Goal: Communication & Community: Answer question/provide support

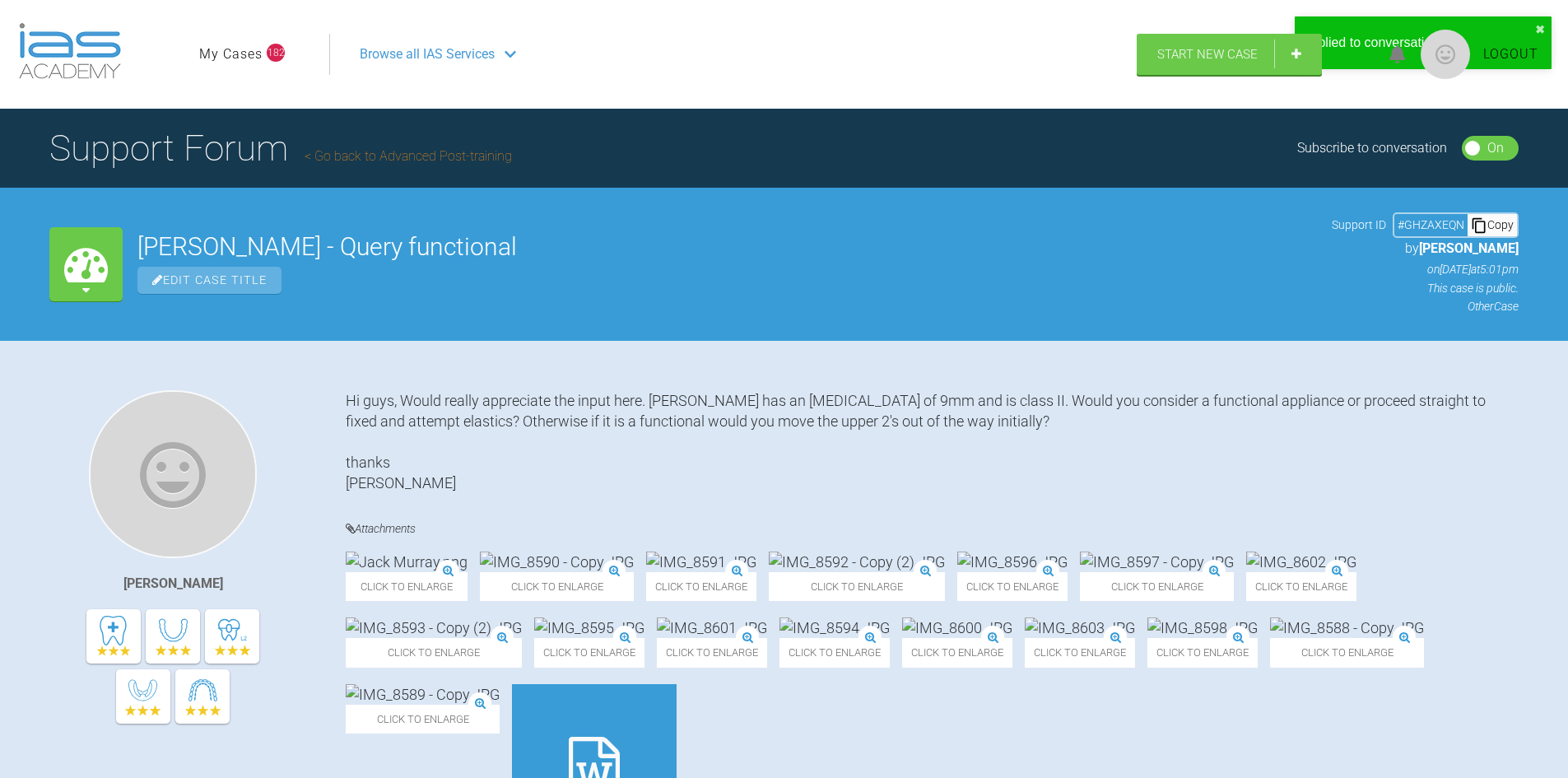
scroll to position [9477, 0]
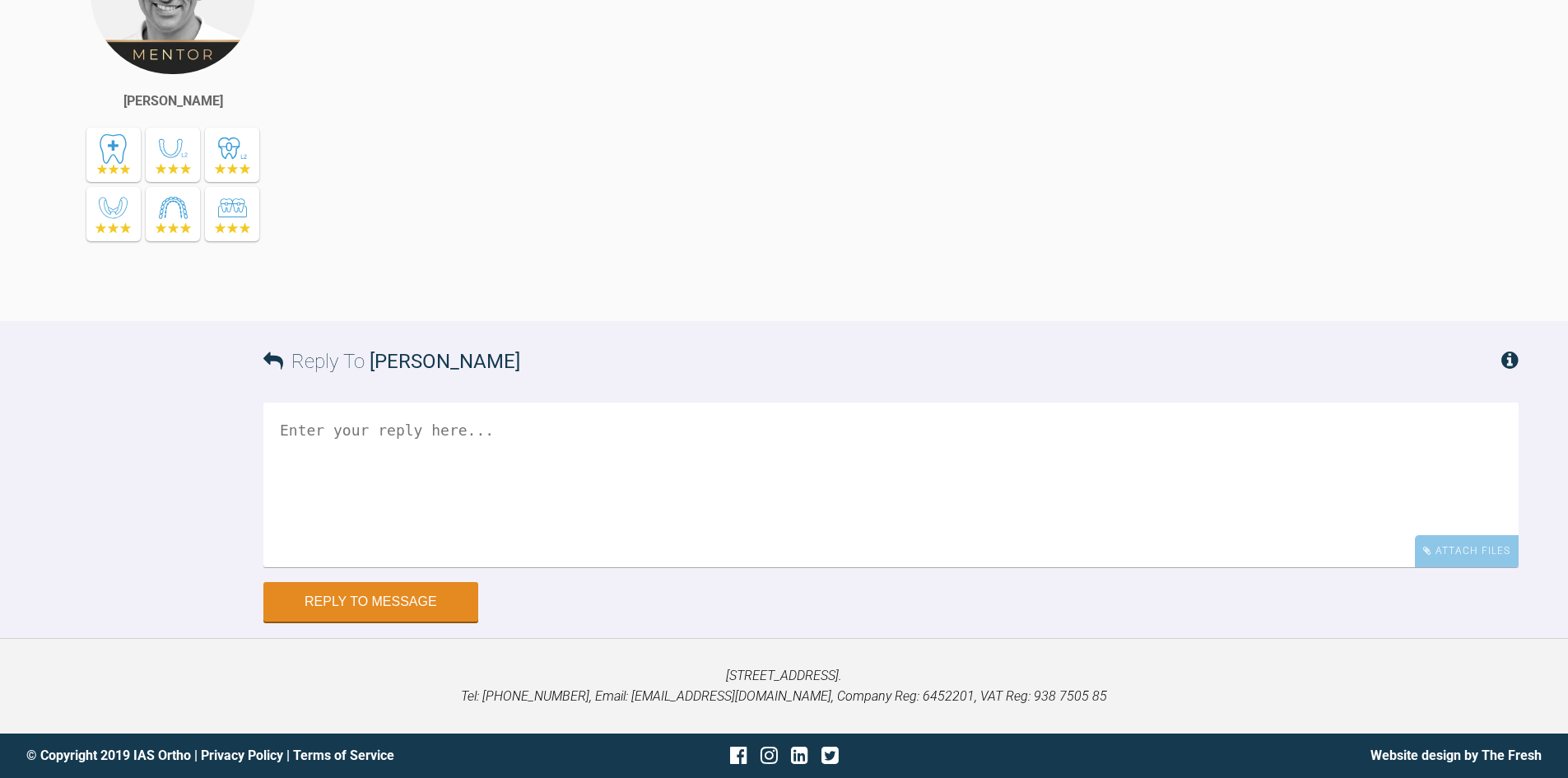
scroll to position [7984, 0]
click at [1472, 550] on div "Attach Files" at bounding box center [1467, 551] width 104 height 32
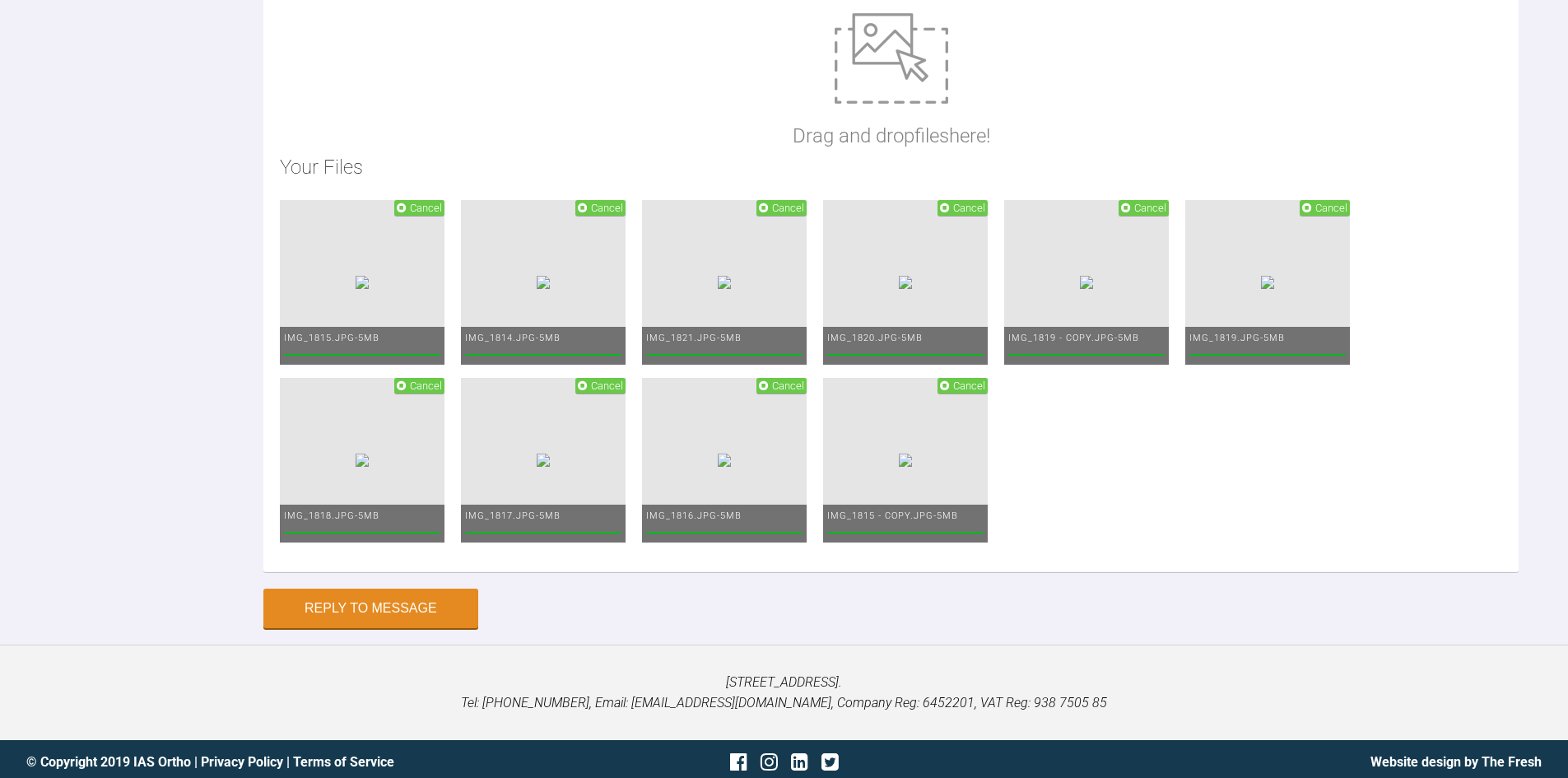
scroll to position [8034, 0]
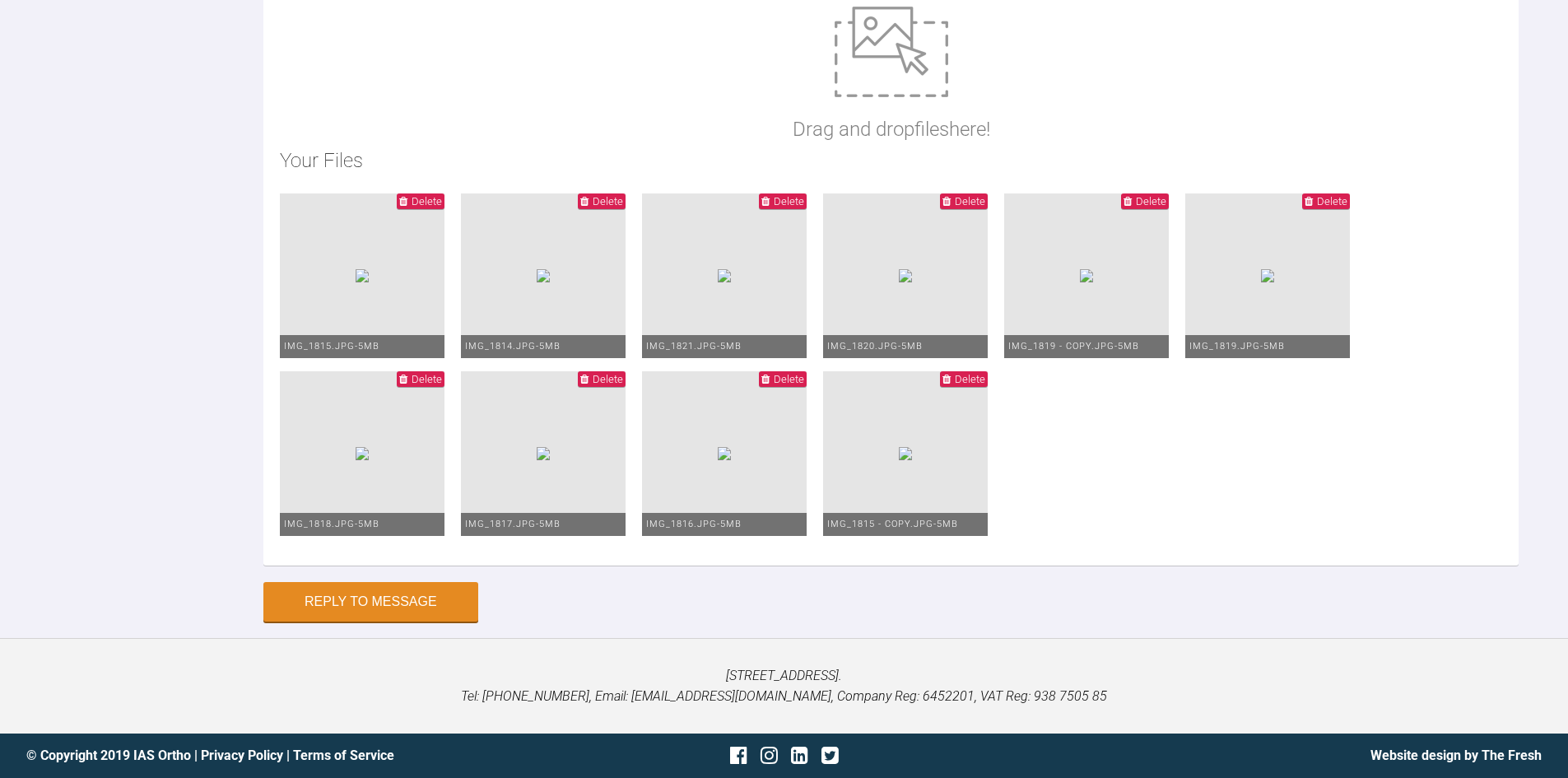
scroll to position [8692, 0]
type textarea "Hi Asif, This is Isabelle today. I have stayed on 19*25 SS upper but added PC d…"
click at [339, 623] on button "Reply to Message" at bounding box center [370, 602] width 215 height 39
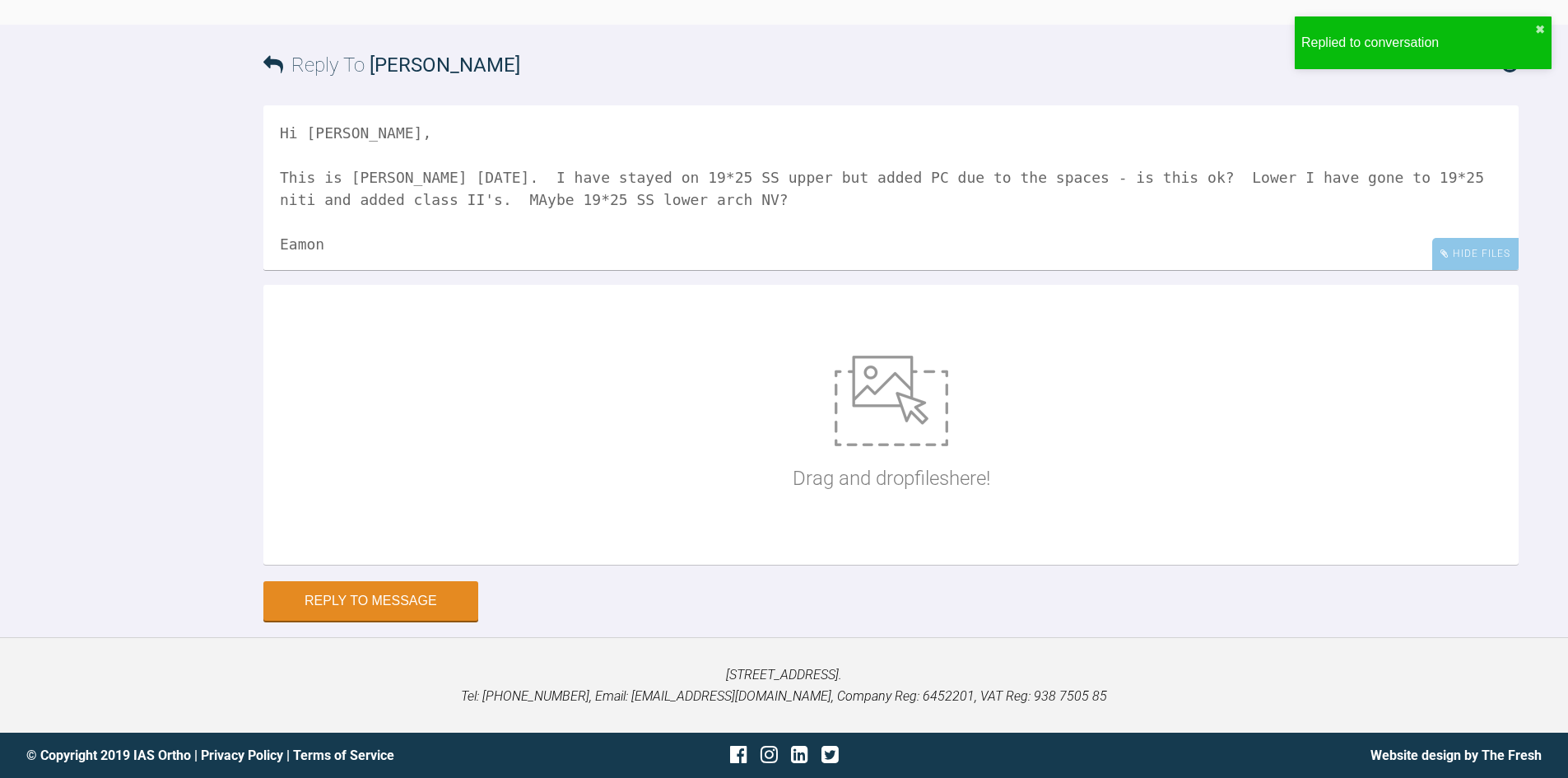
scroll to position [8562, 0]
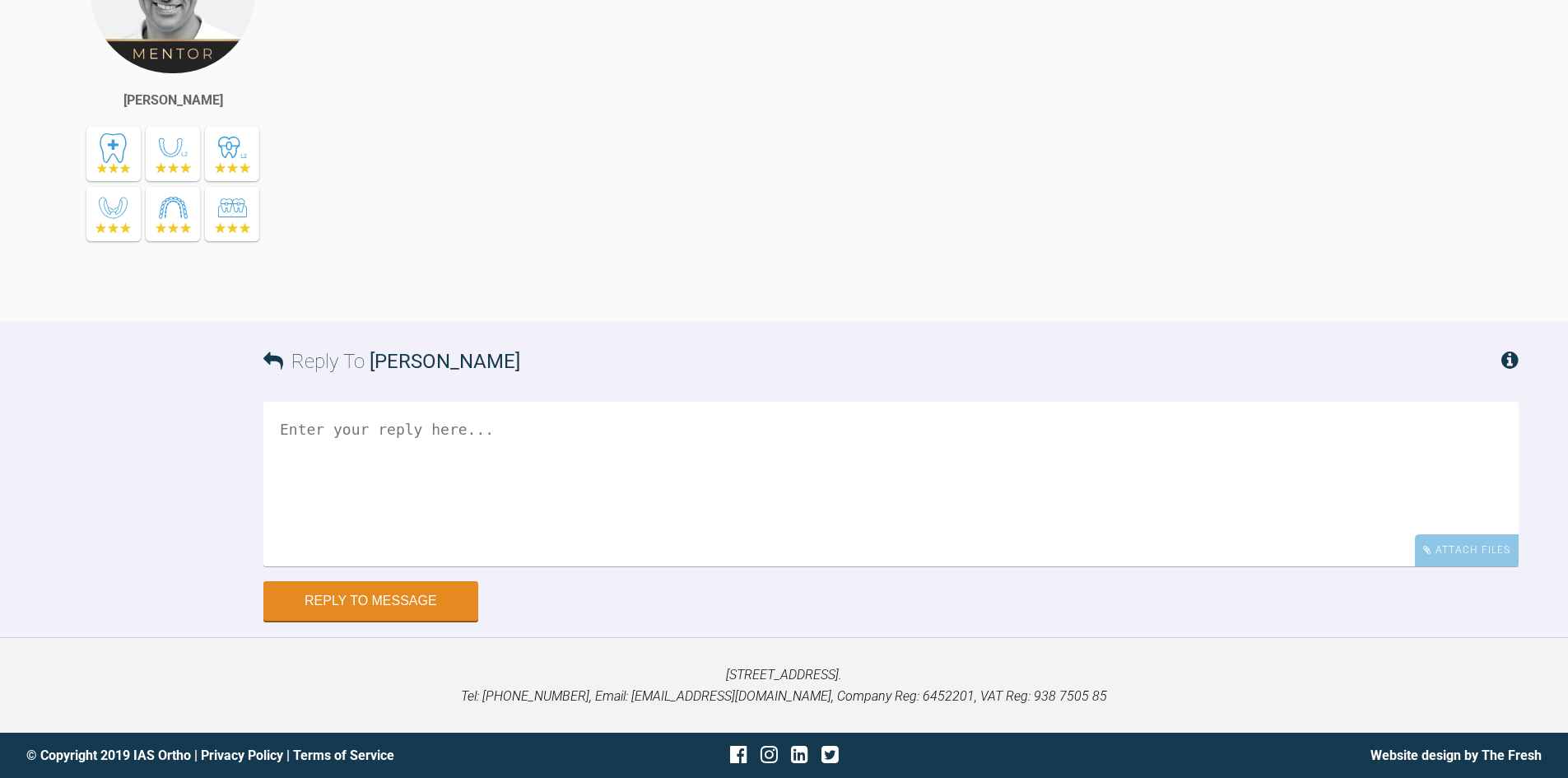
scroll to position [11793, 0]
click at [1489, 566] on div "Attach Files" at bounding box center [1467, 550] width 104 height 32
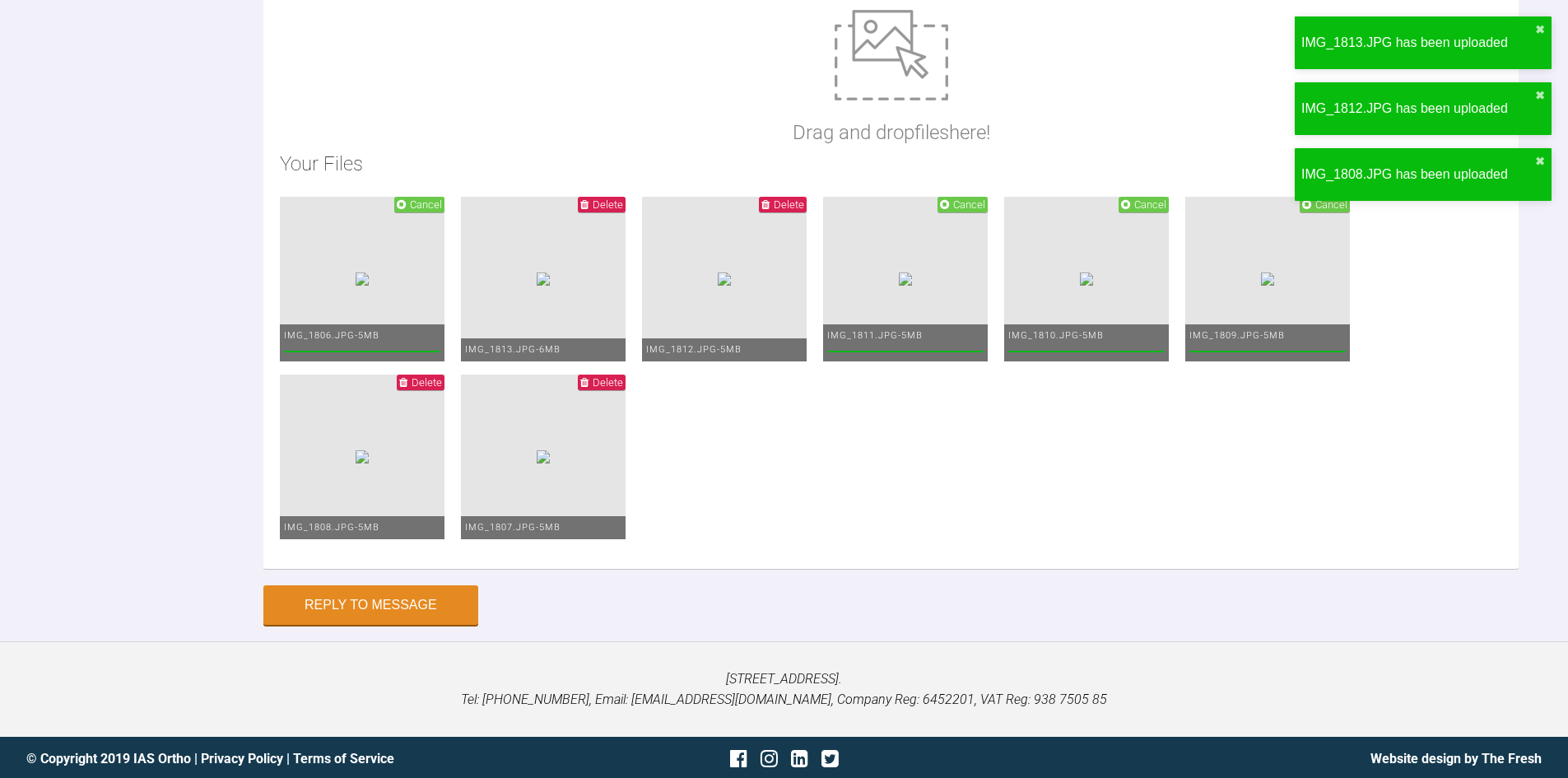
scroll to position [12215, 0]
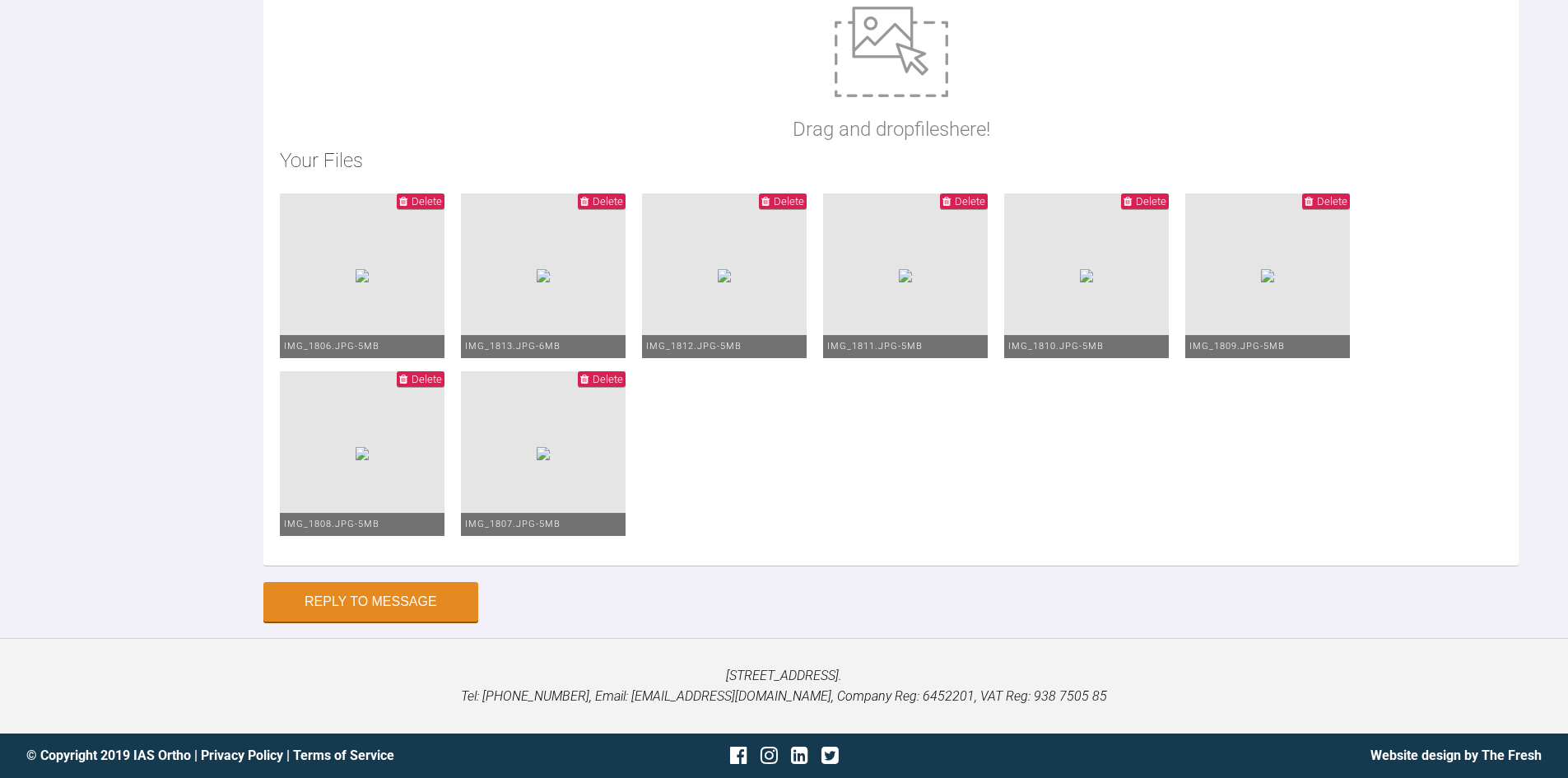
type textarea "Hi [PERSON_NAME], This is [PERSON_NAME] [DATE]. OH needs to improve a little. T…"
click at [430, 604] on button "Reply to Message" at bounding box center [370, 602] width 215 height 39
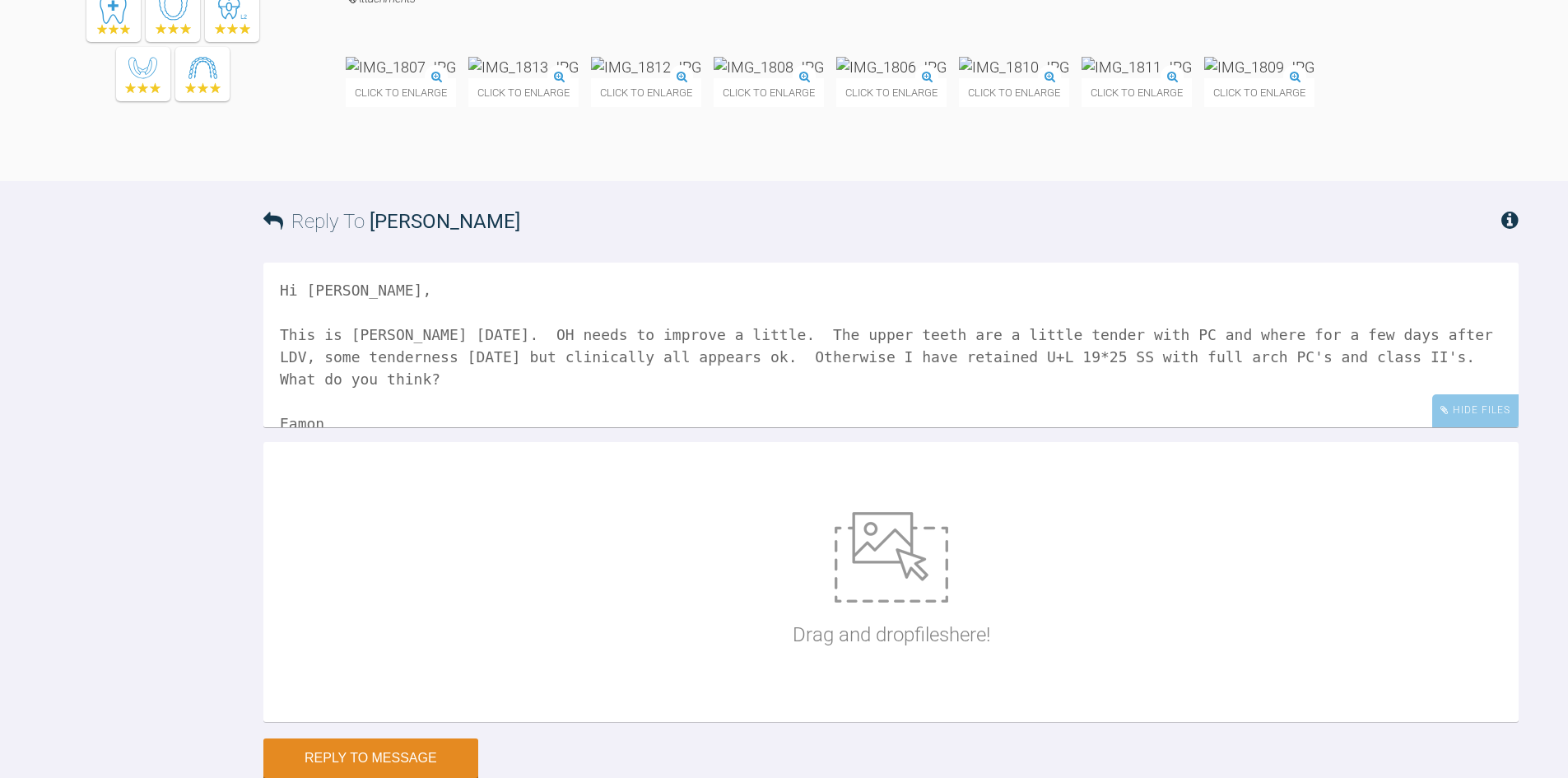
scroll to position [11673, 0]
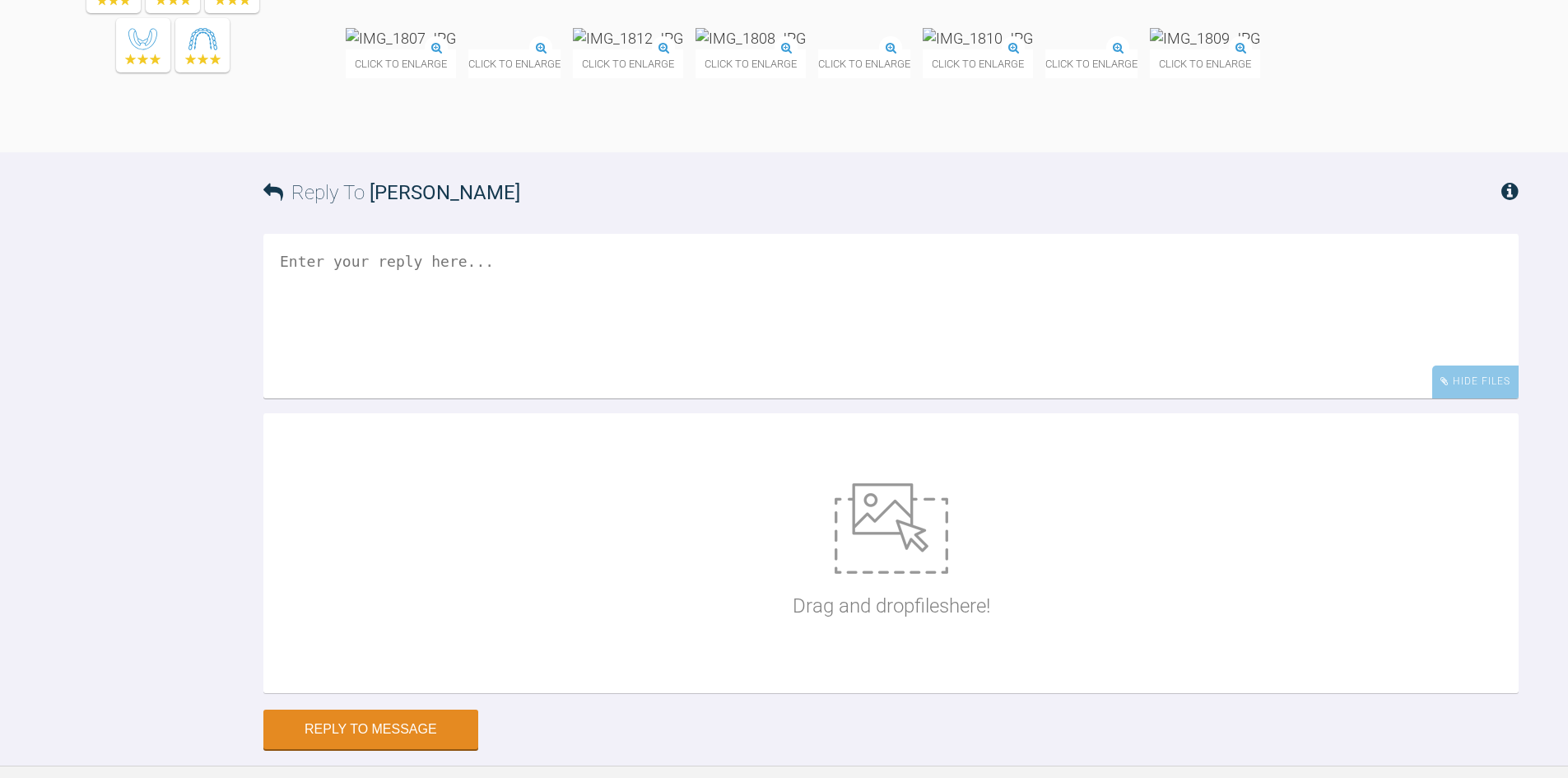
scroll to position [11838, 0]
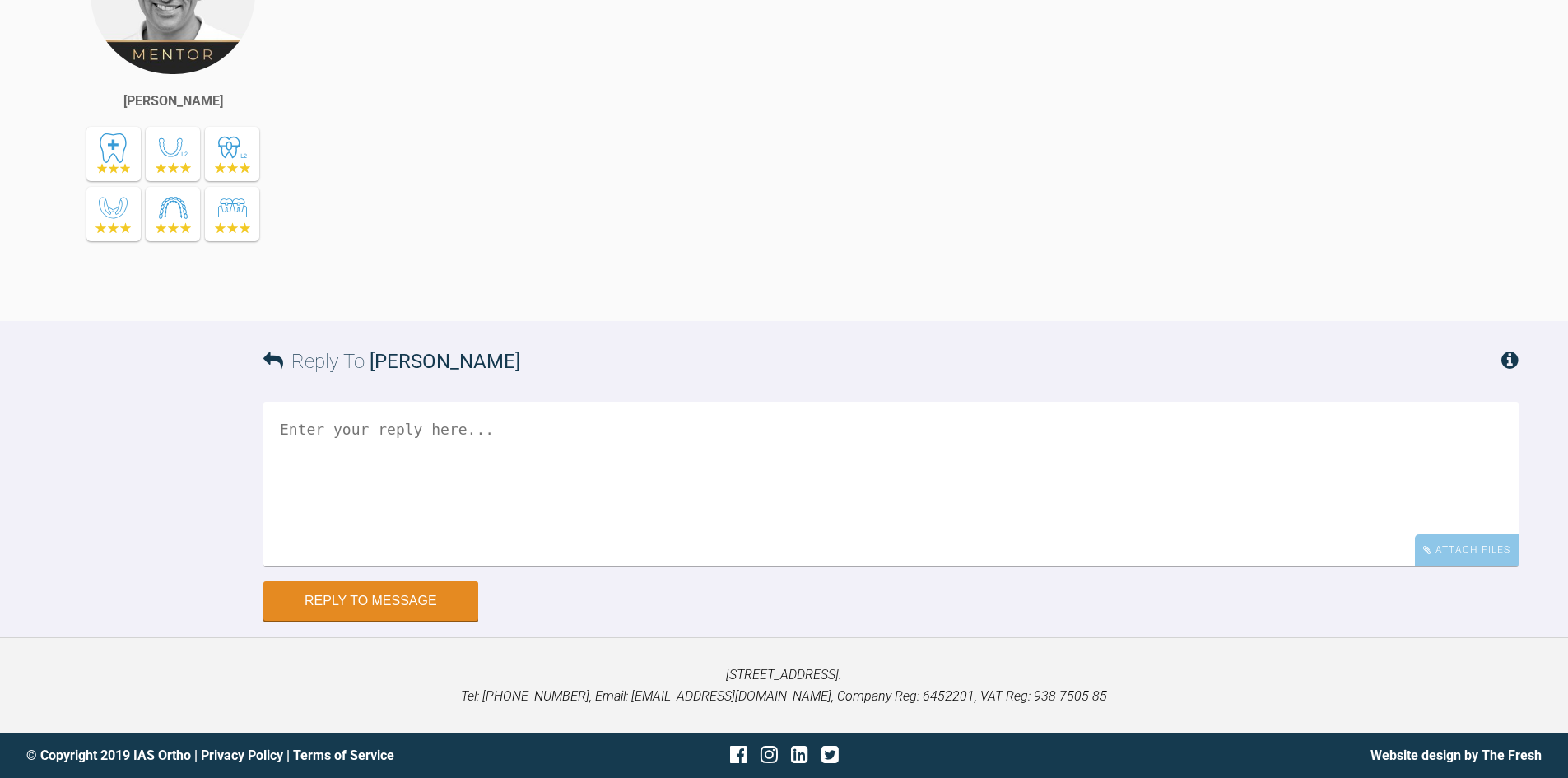
scroll to position [8575, 0]
click at [1480, 554] on div "Attach Files" at bounding box center [1467, 550] width 104 height 32
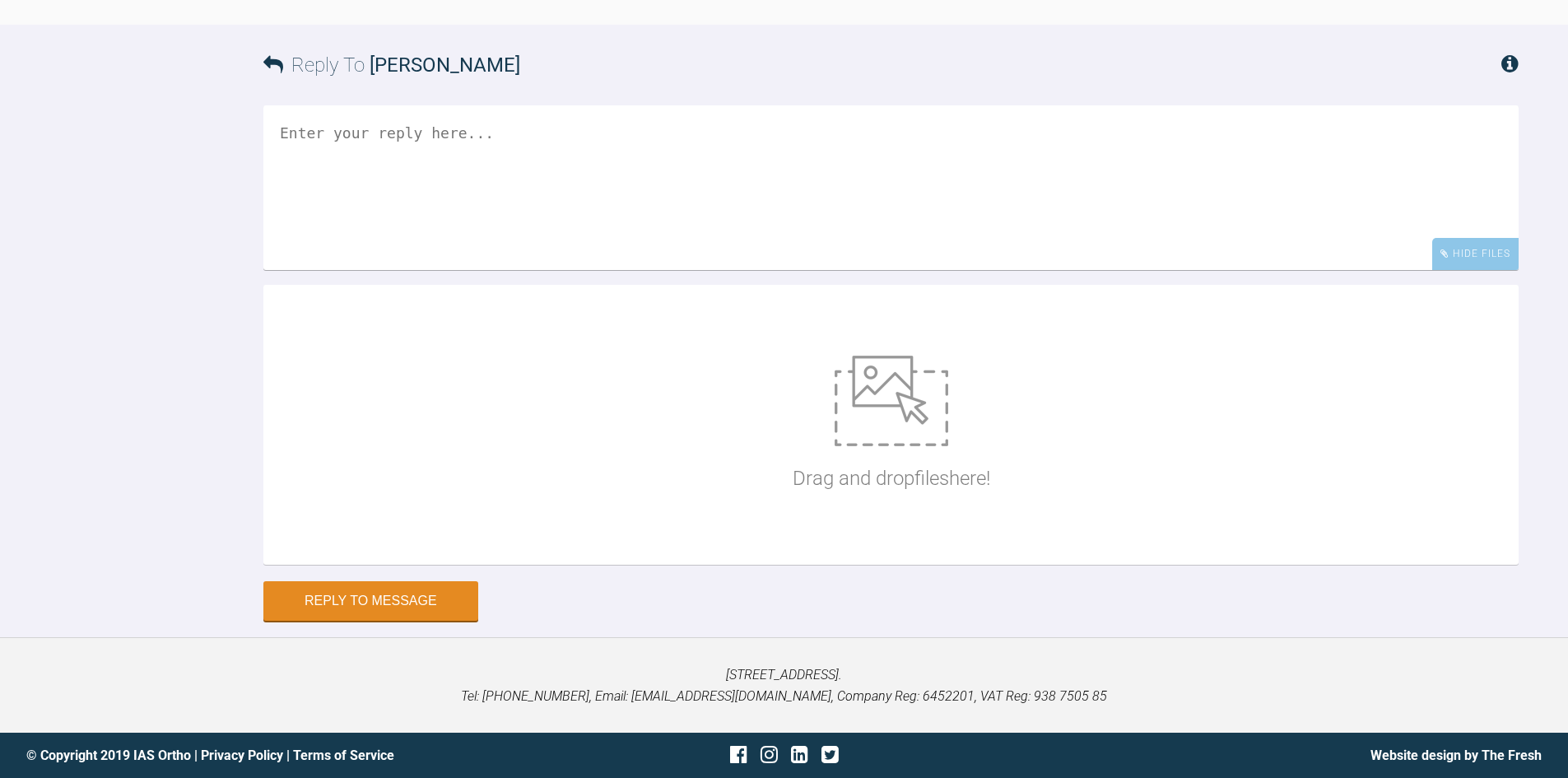
scroll to position [8871, 0]
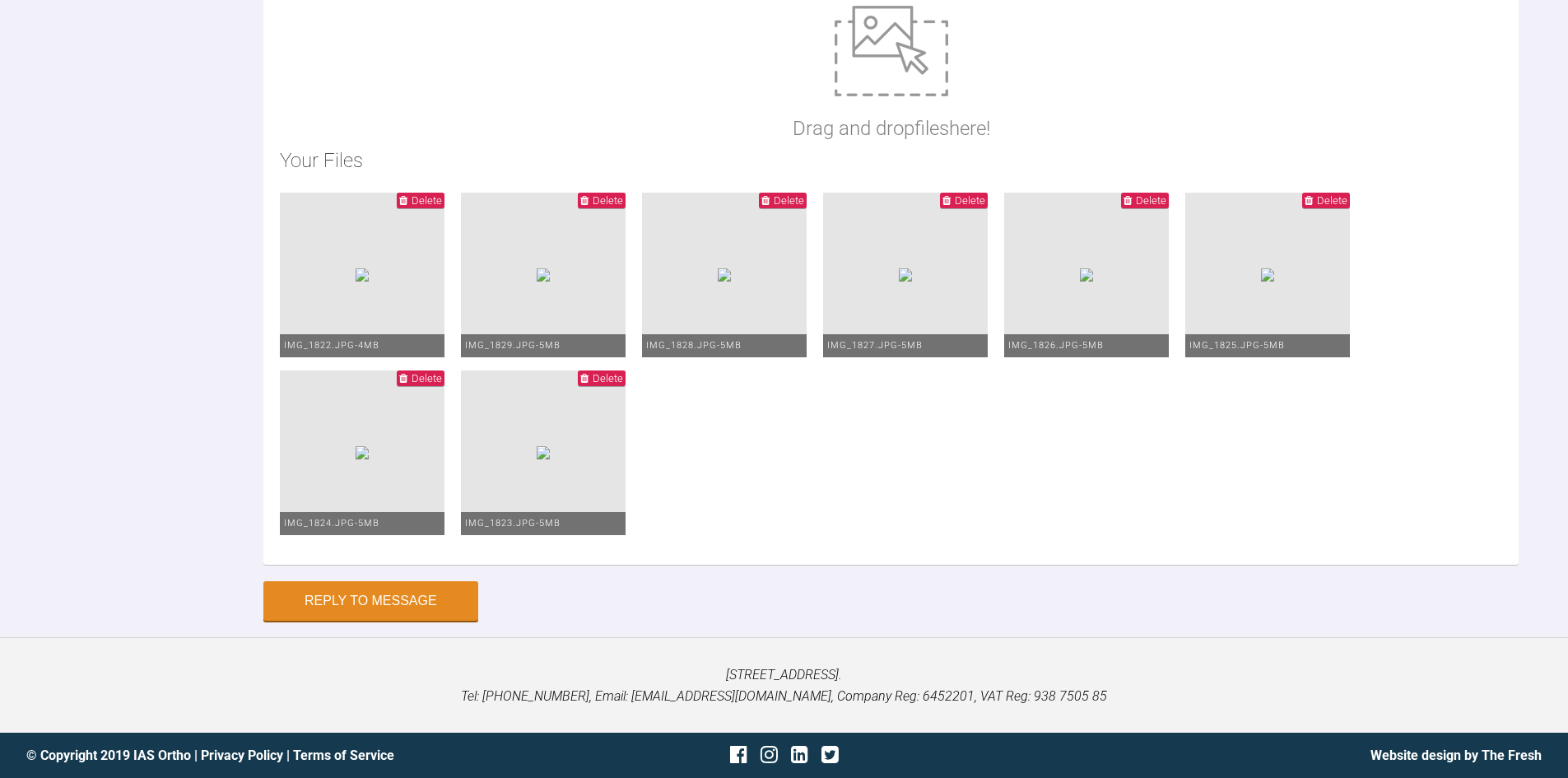
scroll to position [9167, 0]
type textarea "Hi Asif, This is Fiadh today. I have gone to U+L 0.016 nitis as shown. I expect…"
click at [316, 598] on button "Reply to Message" at bounding box center [370, 602] width 215 height 39
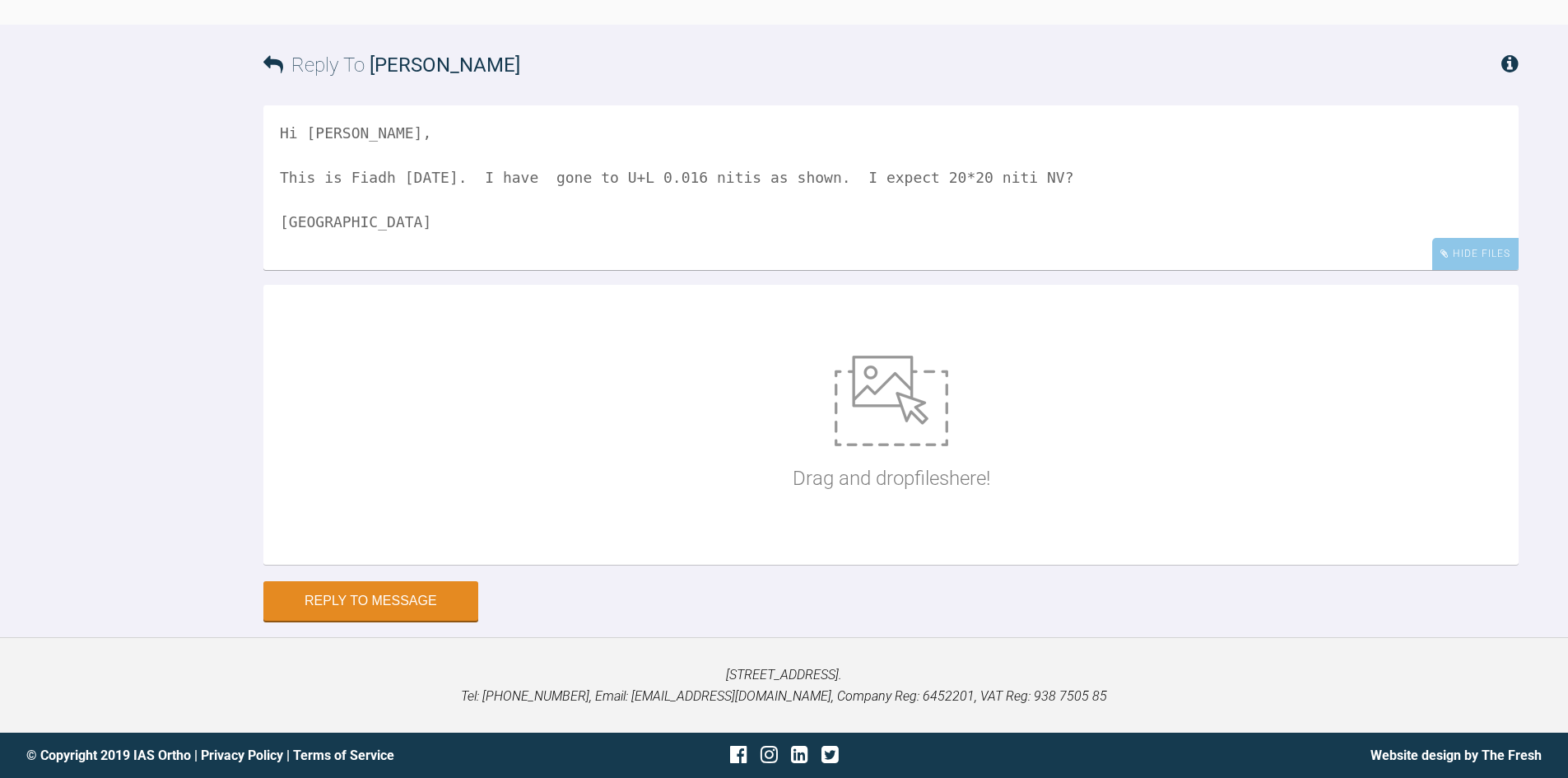
scroll to position [9152, 0]
